Goal: Transaction & Acquisition: Book appointment/travel/reservation

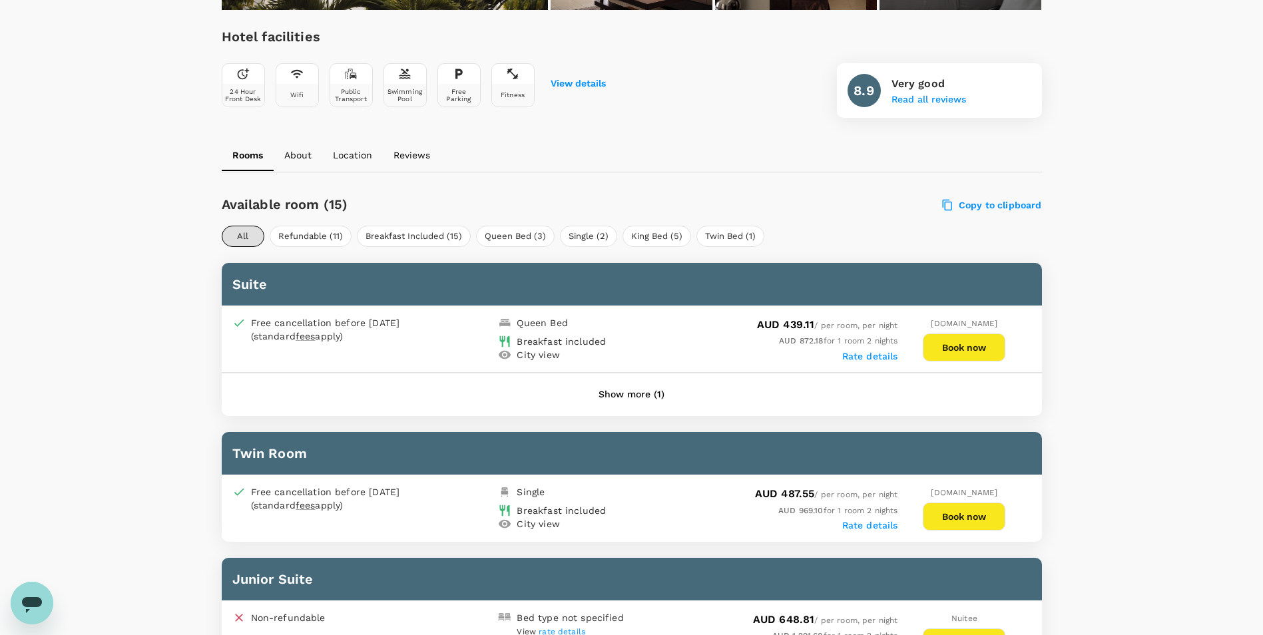
scroll to position [466, 0]
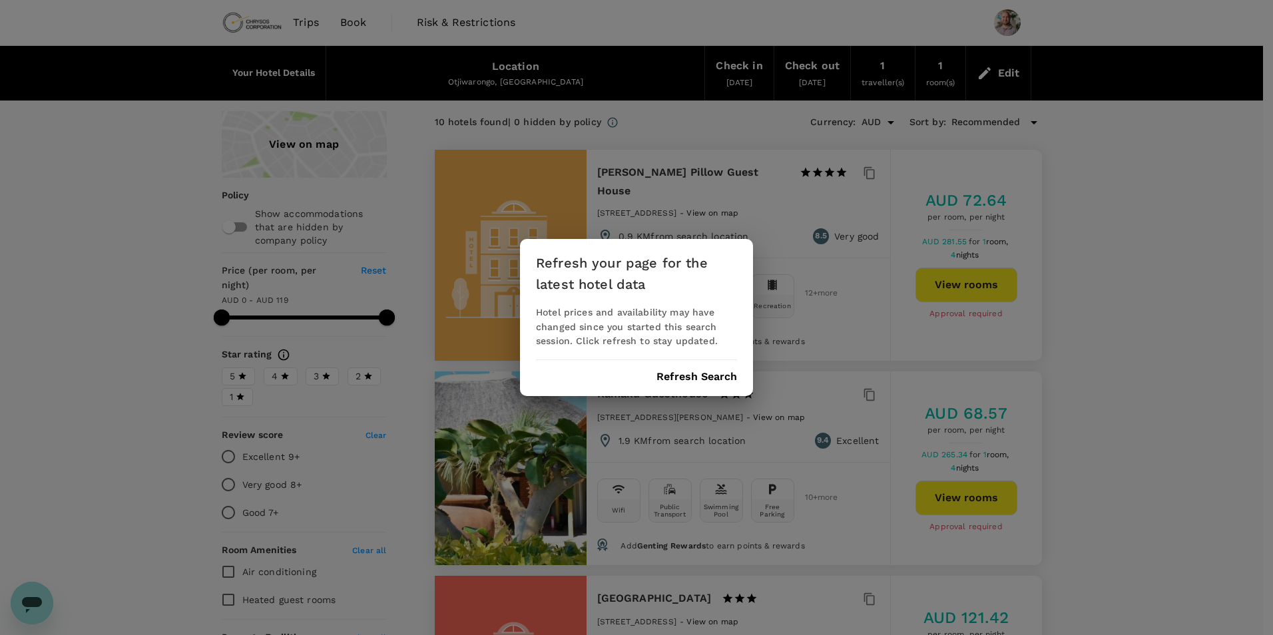
click at [706, 379] on button "Refresh Search" at bounding box center [697, 377] width 81 height 12
click at [715, 378] on button "Refresh Search" at bounding box center [697, 377] width 81 height 12
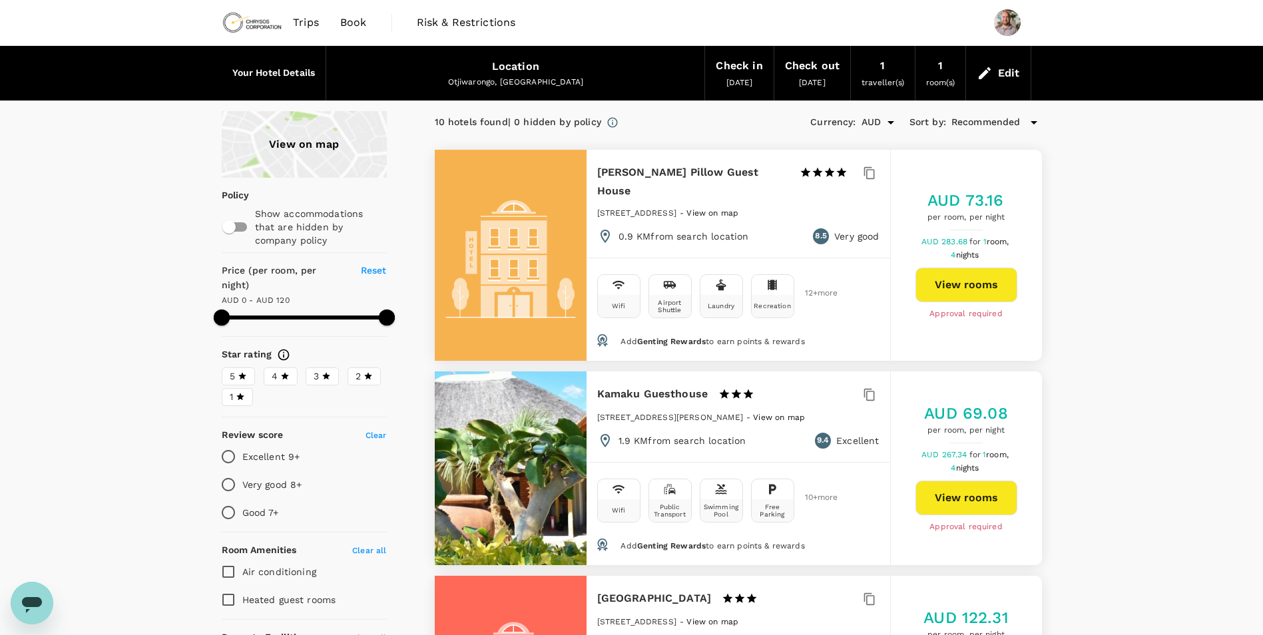
click at [317, 25] on span "Trips" at bounding box center [306, 23] width 26 height 16
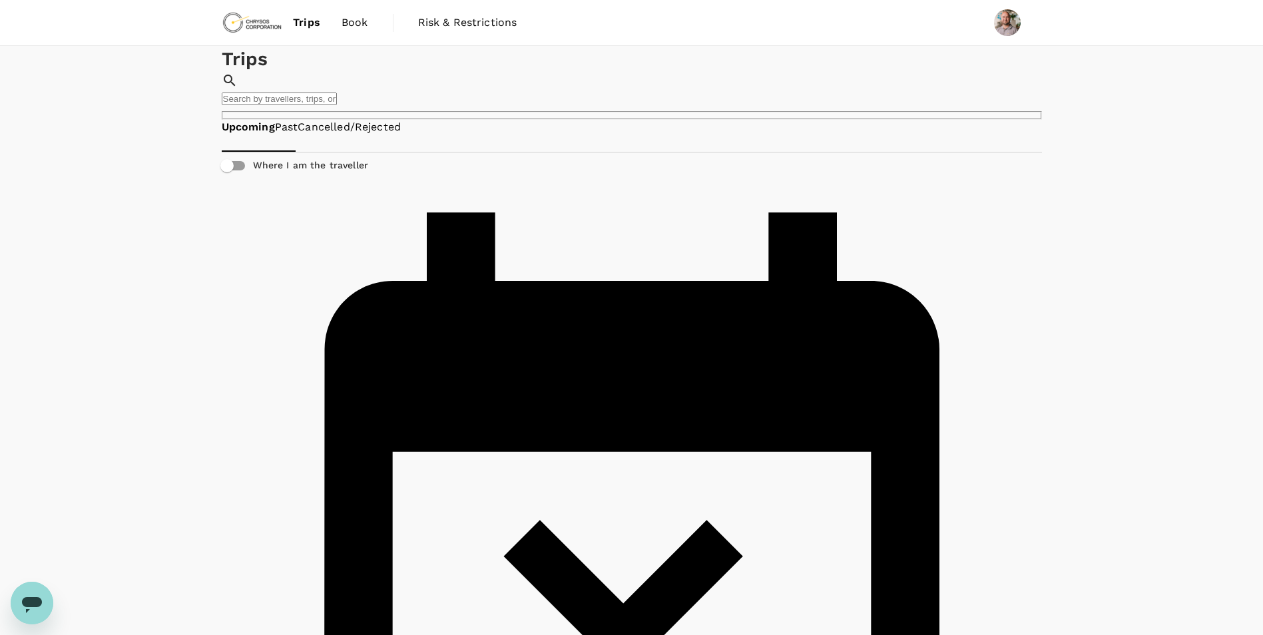
click at [298, 135] on link "Past" at bounding box center [286, 127] width 23 height 15
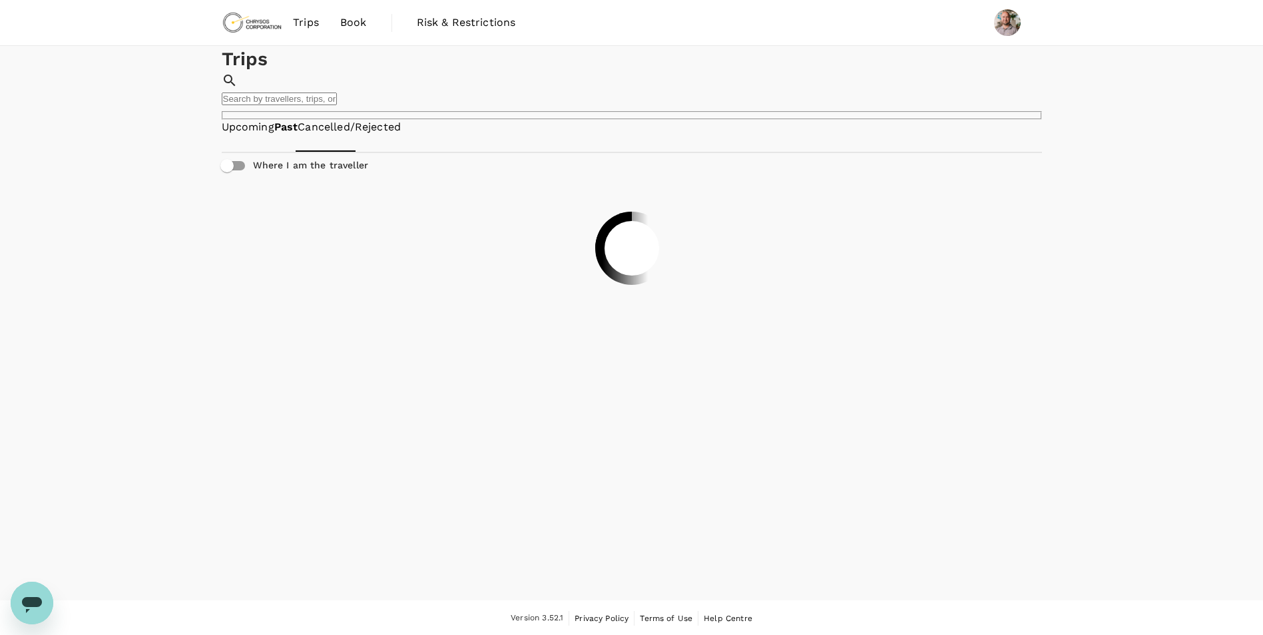
click at [352, 23] on span "Book" at bounding box center [353, 23] width 27 height 16
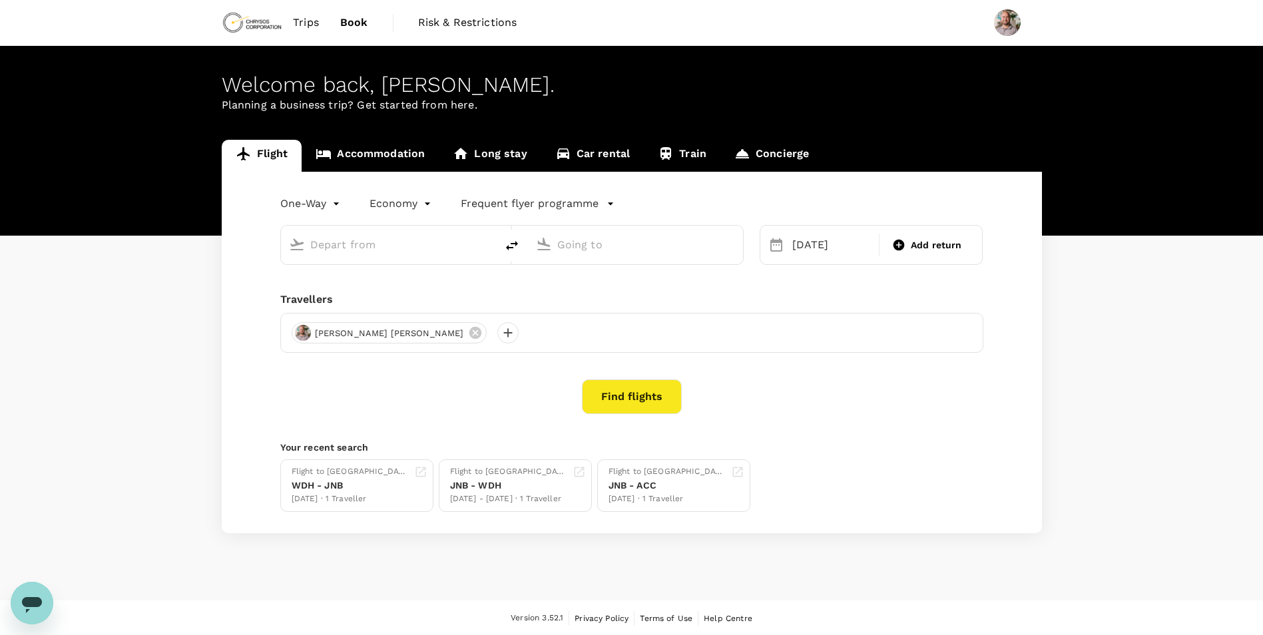
type input "OR Tambo Intl (JNB)"
type input "Kotoka Intl (ACC)"
type input "OR Tambo Intl (JNB)"
type input "Kotoka Intl (ACC)"
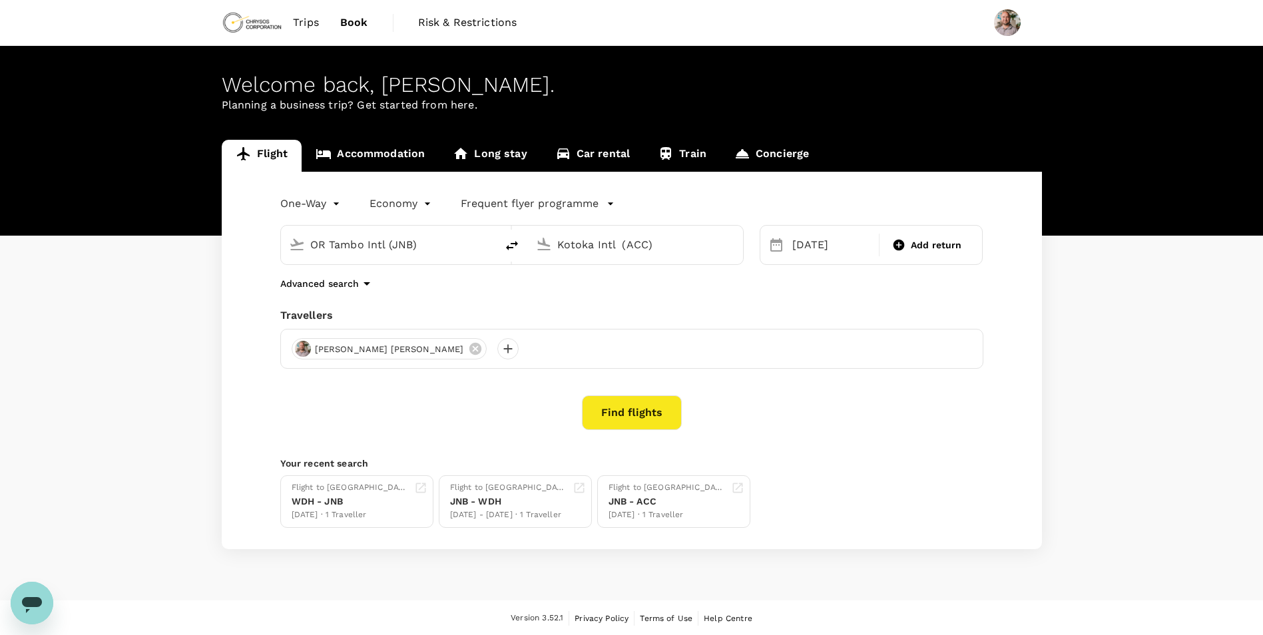
click at [785, 156] on link "Concierge" at bounding box center [771, 156] width 103 height 32
